Goal: Navigation & Orientation: Understand site structure

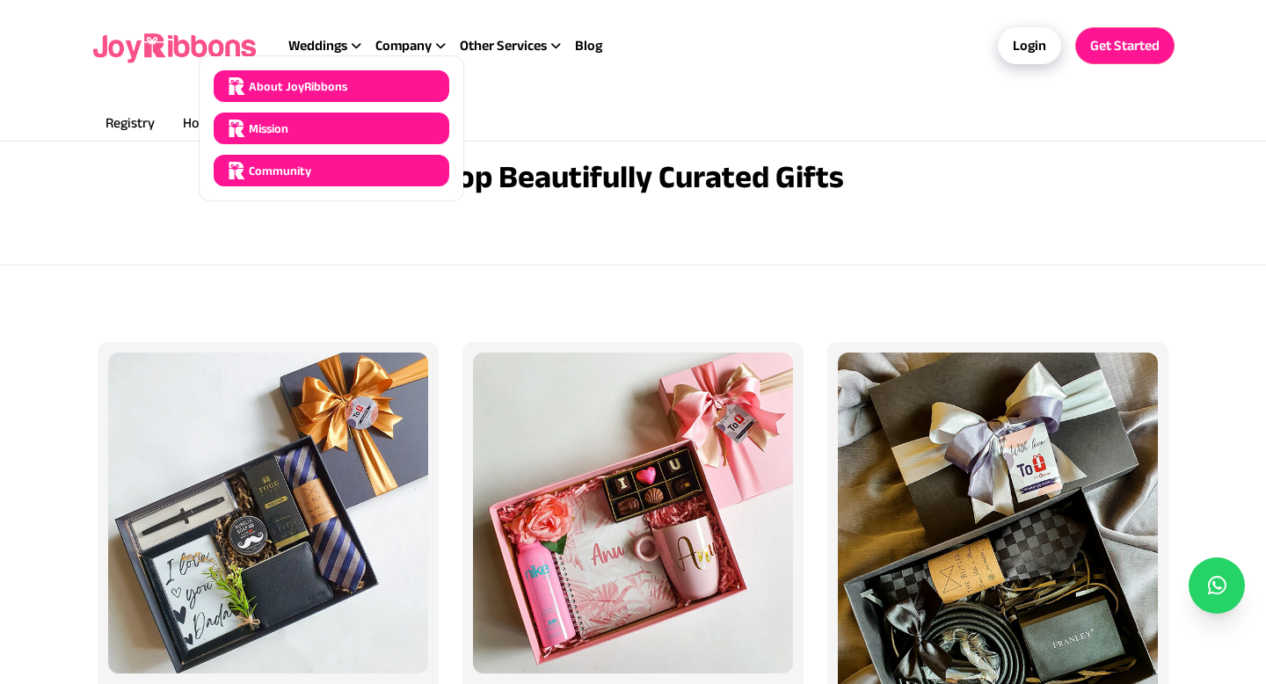
click at [358, 89] on div "About JoyRibbons" at bounding box center [332, 86] width 236 height 32
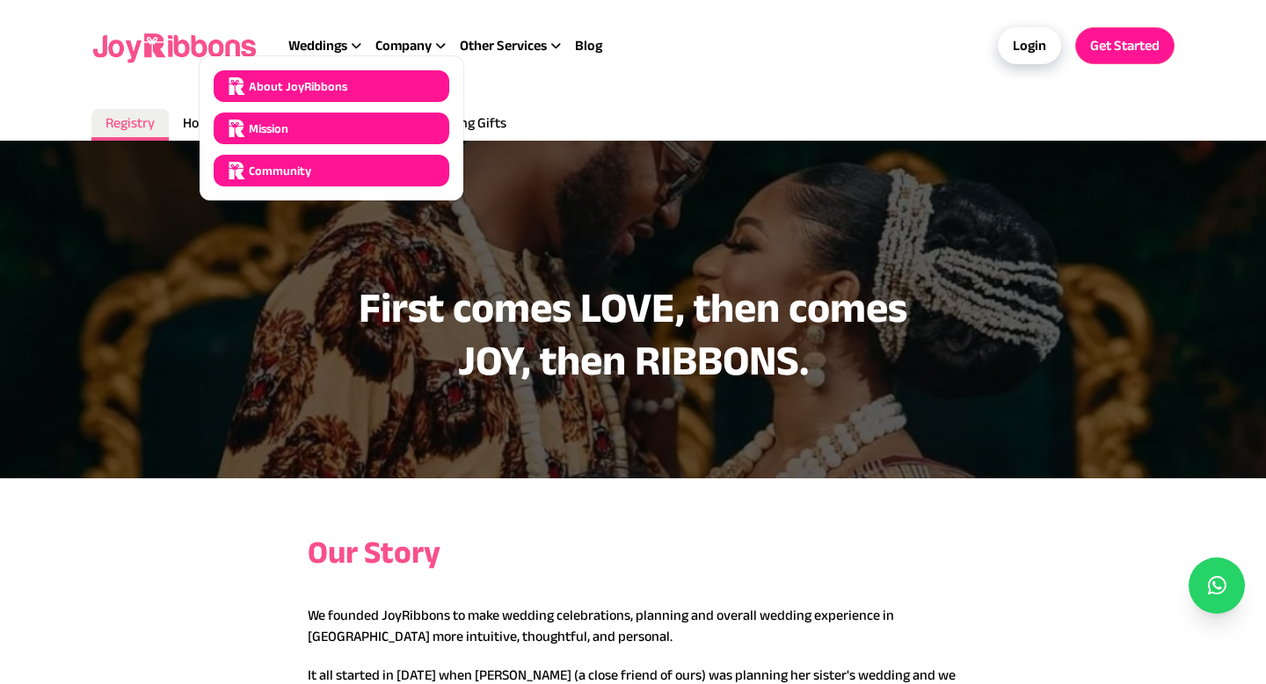
click at [330, 117] on div "Mission" at bounding box center [332, 129] width 236 height 32
